Goal: Obtain resource: Download file/media

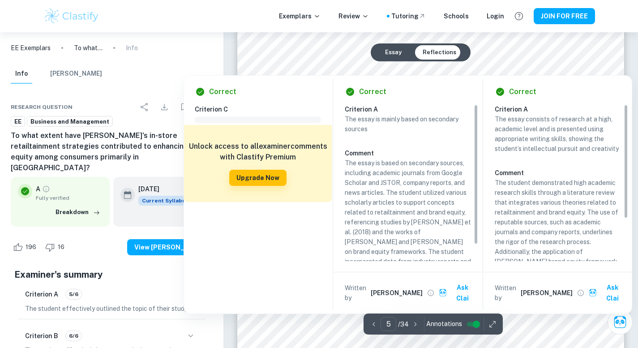
scroll to position [2359, 0]
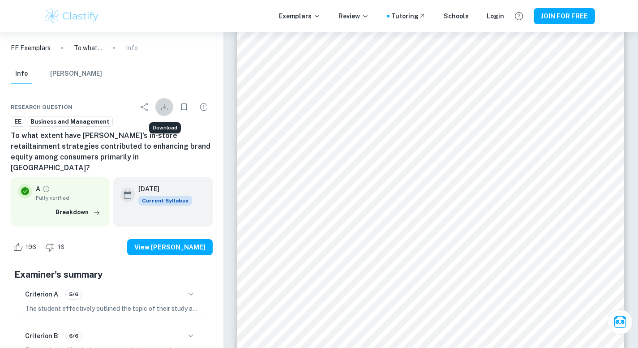
click at [163, 110] on icon "Download" at bounding box center [164, 107] width 11 height 11
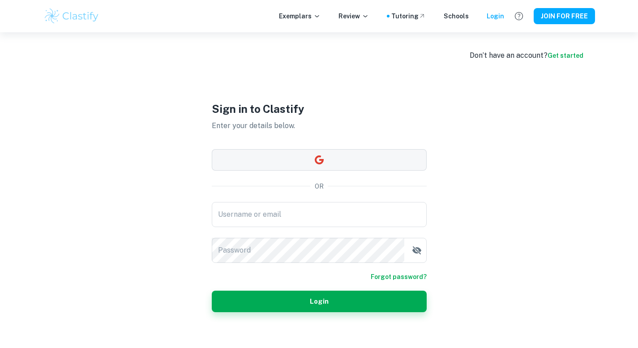
click at [227, 159] on button "button" at bounding box center [319, 159] width 215 height 21
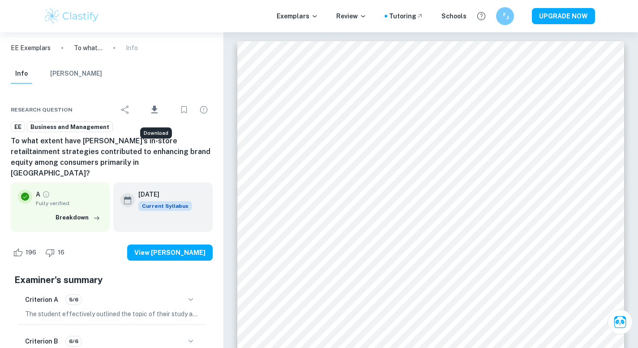
click at [154, 111] on icon "Download" at bounding box center [154, 109] width 11 height 11
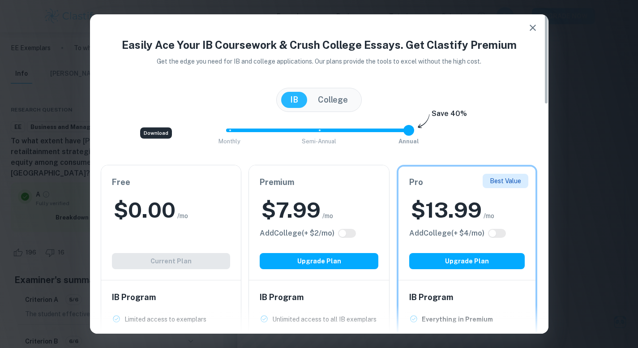
click at [528, 28] on icon "button" at bounding box center [533, 27] width 11 height 11
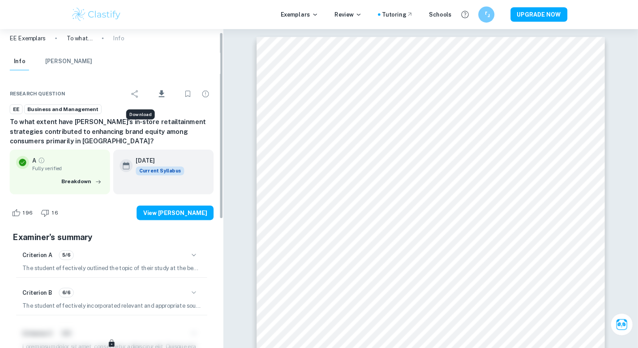
scroll to position [6, 0]
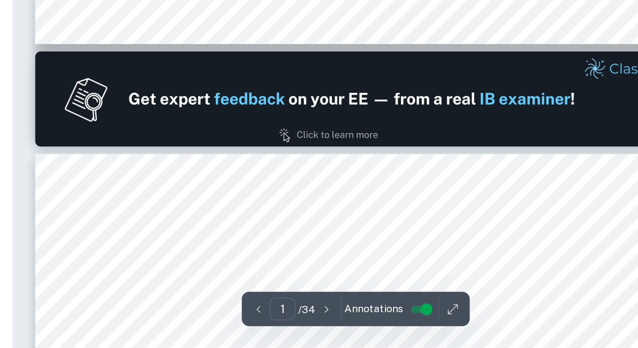
type input "2"
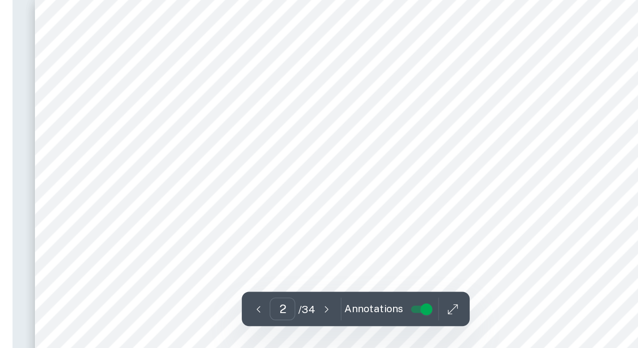
scroll to position [603, 0]
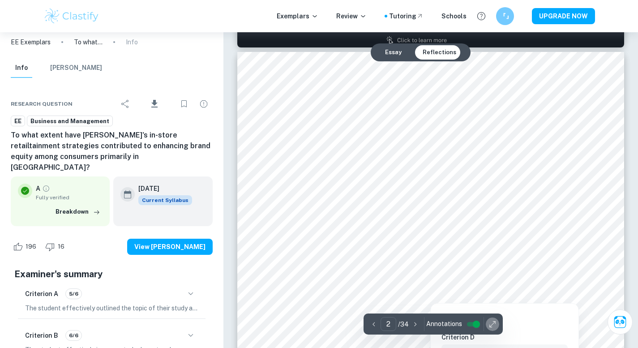
click at [491, 322] on icon "button" at bounding box center [492, 324] width 9 height 9
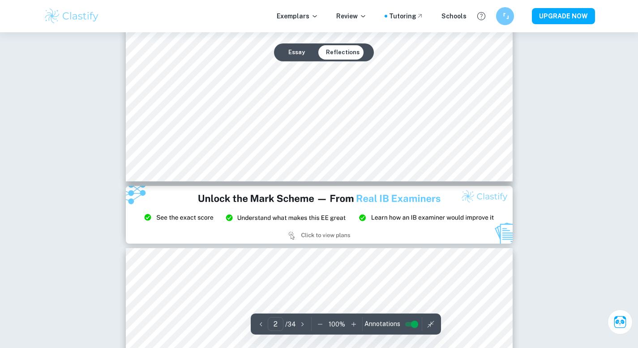
type input "3"
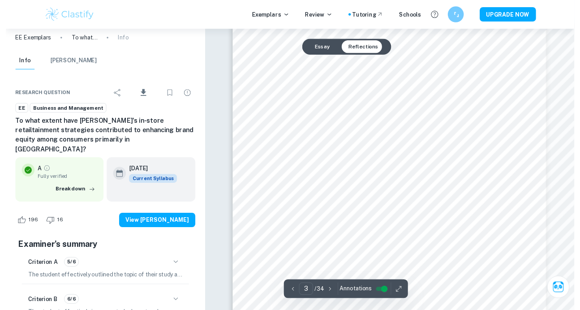
scroll to position [1215, 0]
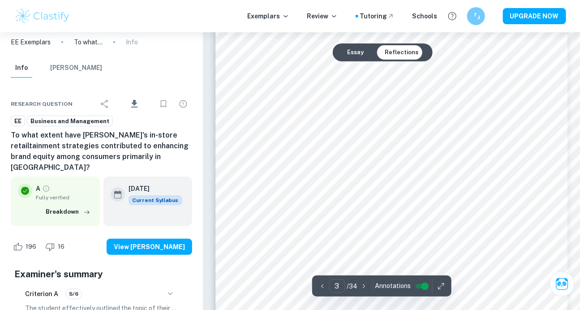
click at [443, 295] on div "3 ​ / 34 Annotations" at bounding box center [381, 285] width 139 height 21
click at [442, 288] on icon "button" at bounding box center [441, 286] width 9 height 9
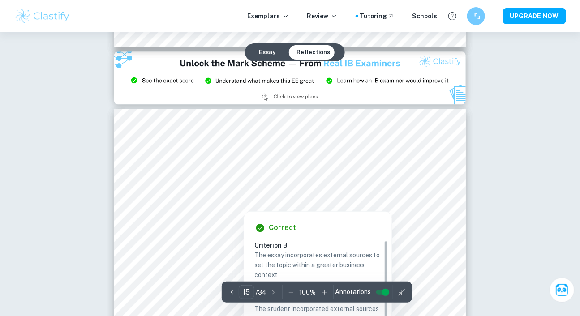
scroll to position [7181, 0]
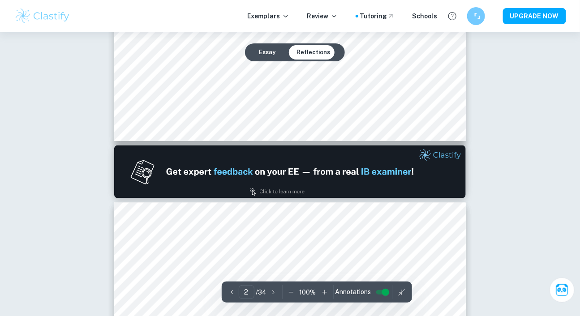
type input "1"
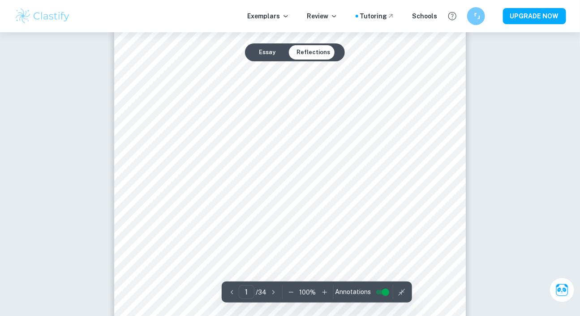
scroll to position [69, 0]
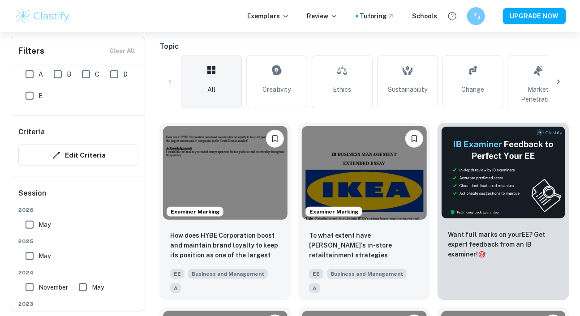
scroll to position [198, 0]
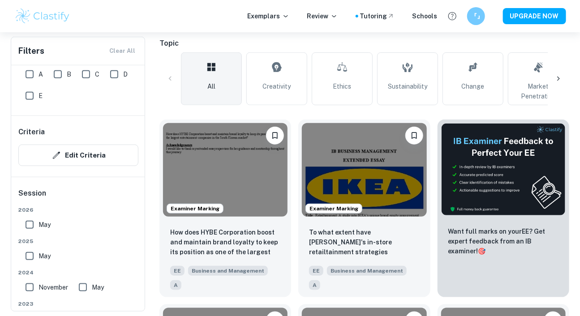
click at [380, 138] on img at bounding box center [364, 170] width 125 height 94
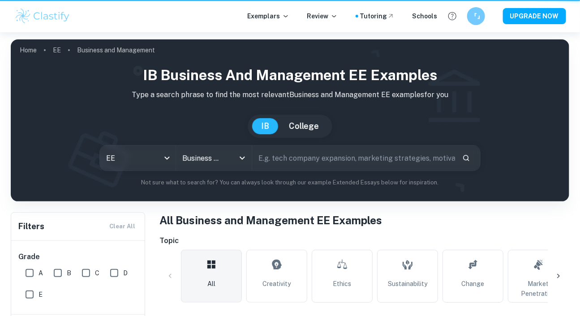
scroll to position [198, 0]
